Goal: Task Accomplishment & Management: Manage account settings

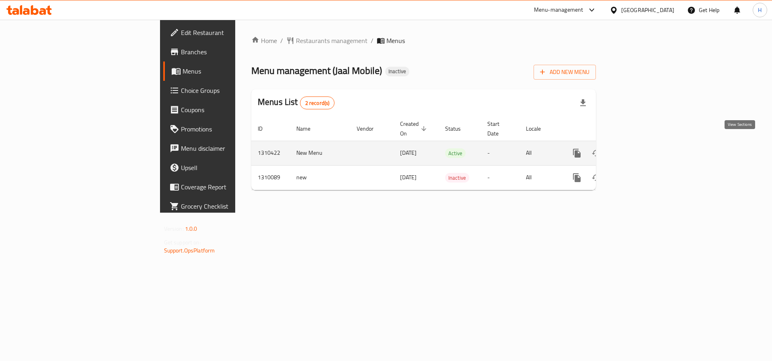
click at [638, 149] on icon "enhanced table" at bounding box center [634, 152] width 7 height 7
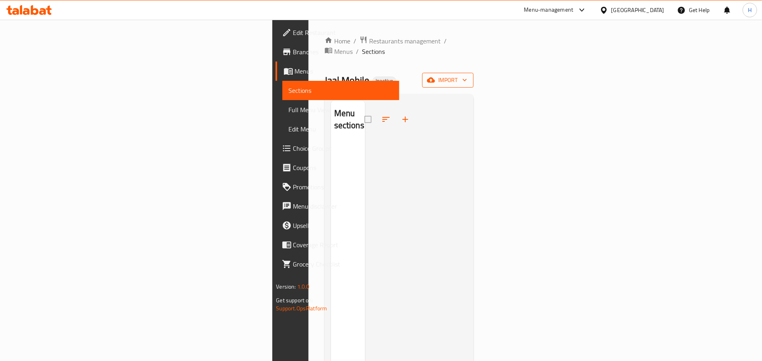
click at [467, 75] on span "import" at bounding box center [448, 80] width 39 height 10
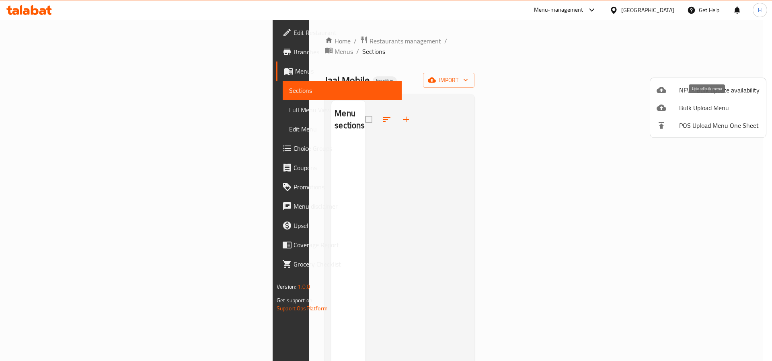
click at [729, 106] on span "Bulk Upload Menu" at bounding box center [719, 108] width 80 height 10
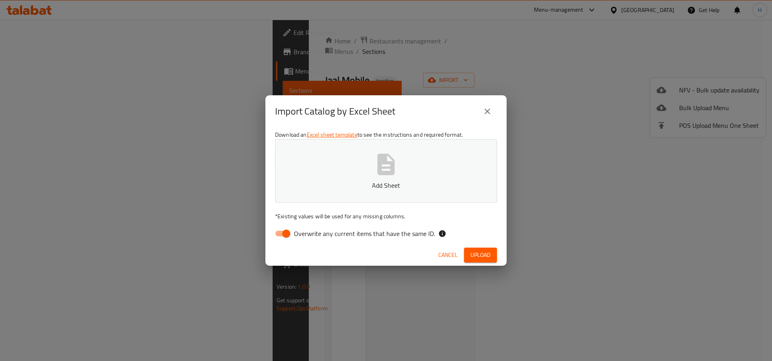
click at [285, 231] on input "Overwrite any current items that have the same ID." at bounding box center [286, 233] width 46 height 15
checkbox input "false"
click at [470, 256] on span "Upload" at bounding box center [480, 255] width 20 height 10
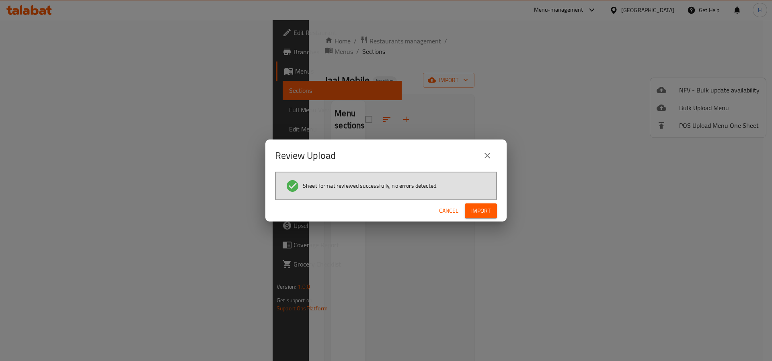
click at [477, 216] on button "Import" at bounding box center [481, 210] width 32 height 15
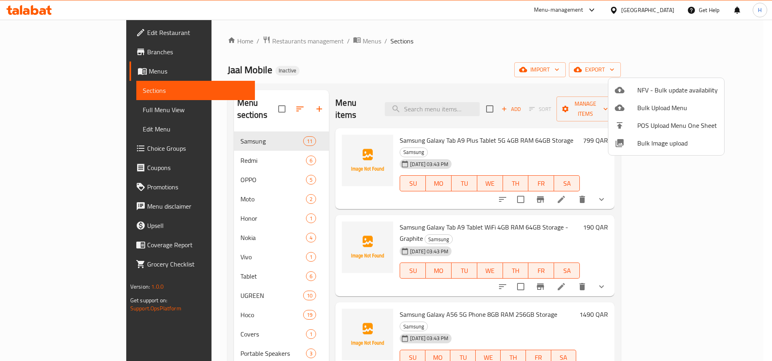
click at [301, 212] on div at bounding box center [386, 180] width 772 height 361
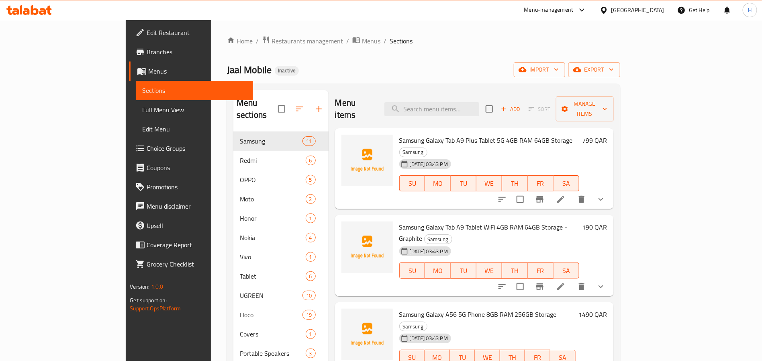
click at [397, 52] on div "Home / Restaurants management / Menus / Sections Jaal Mobile Inactive import ex…" at bounding box center [423, 320] width 393 height 568
click at [136, 103] on link "Full Menu View" at bounding box center [194, 109] width 117 height 19
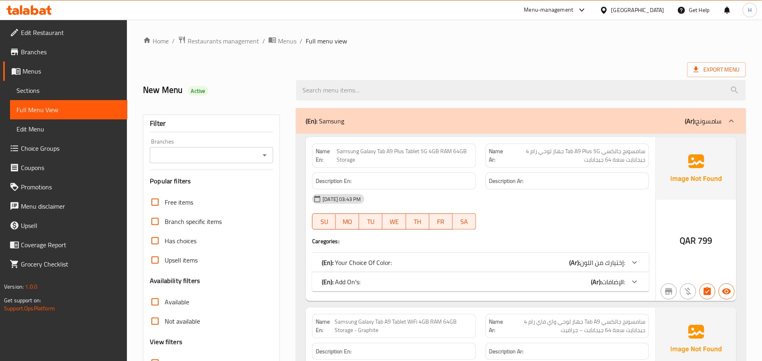
click at [260, 158] on icon "Open" at bounding box center [265, 155] width 10 height 10
click at [233, 186] on li "Jaal Mobile," at bounding box center [211, 190] width 123 height 14
type input "Jaal Mobile,"
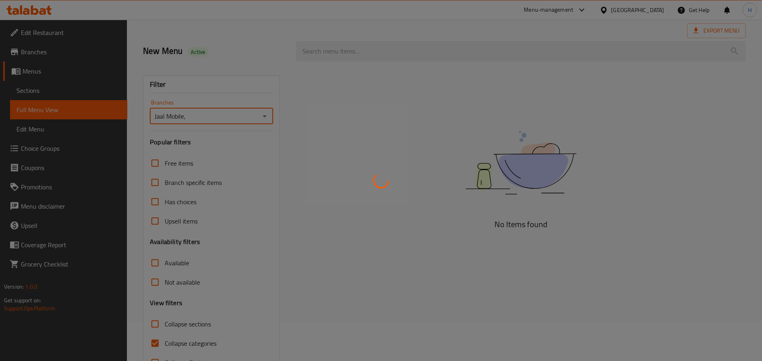
scroll to position [60, 0]
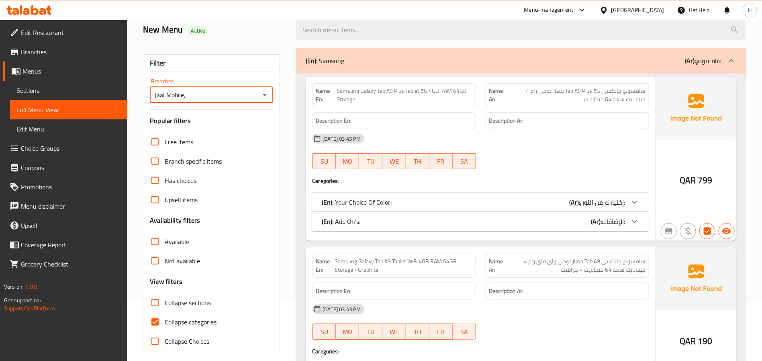
click at [195, 323] on span "Collapse categories" at bounding box center [191, 322] width 52 height 10
click at [165, 323] on input "Collapse categories" at bounding box center [154, 321] width 19 height 19
checkbox input "false"
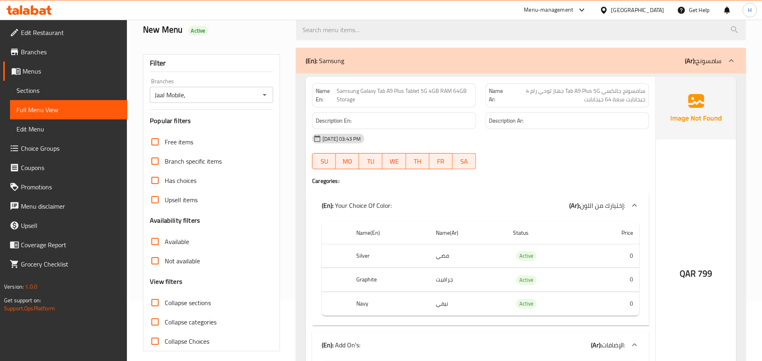
scroll to position [241, 0]
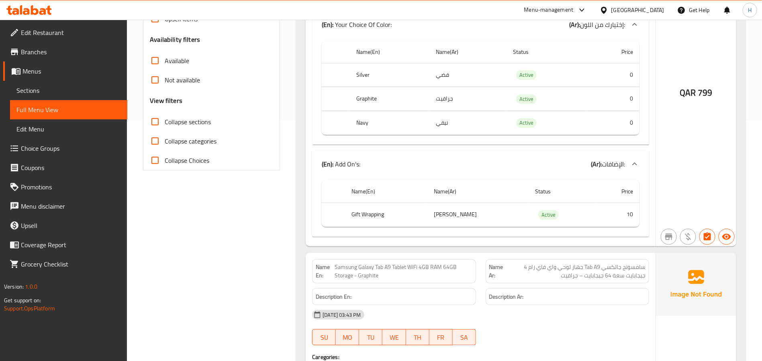
click at [378, 216] on th "Gift Wrapping" at bounding box center [386, 215] width 82 height 24
copy th "Gift Wrapping"
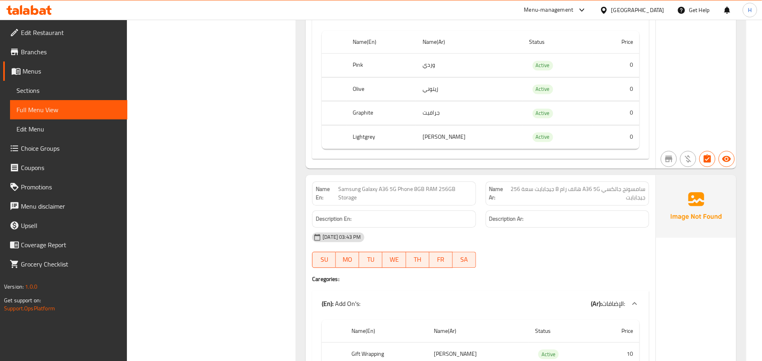
scroll to position [1459, 0]
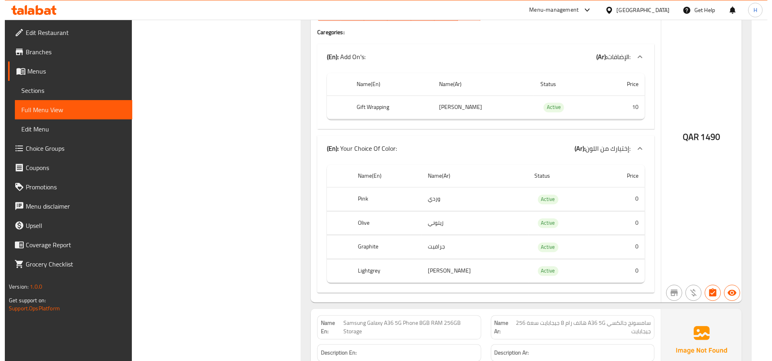
scroll to position [0, 0]
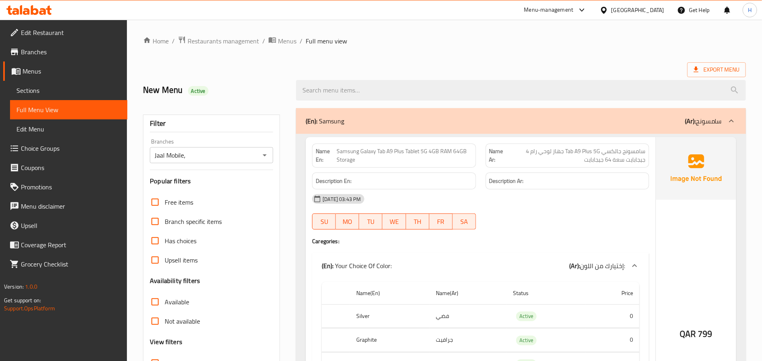
drag, startPoint x: 245, startPoint y: 70, endPoint x: 248, endPoint y: 25, distance: 45.9
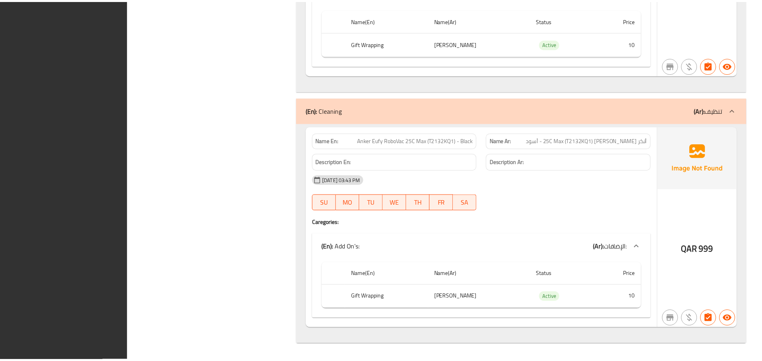
scroll to position [27217, 0]
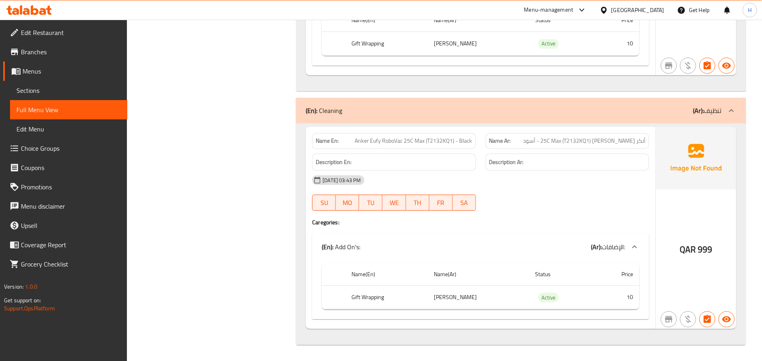
click at [63, 71] on span "Menus" at bounding box center [72, 71] width 98 height 10
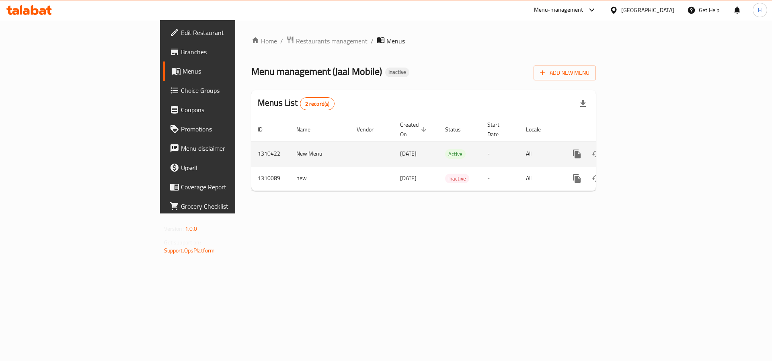
click at [251, 145] on td "1310422" at bounding box center [270, 153] width 39 height 25
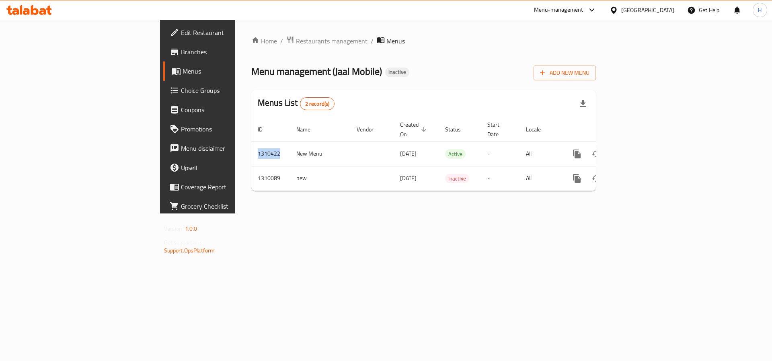
copy td "1310422"
